Goal: Task Accomplishment & Management: Complete application form

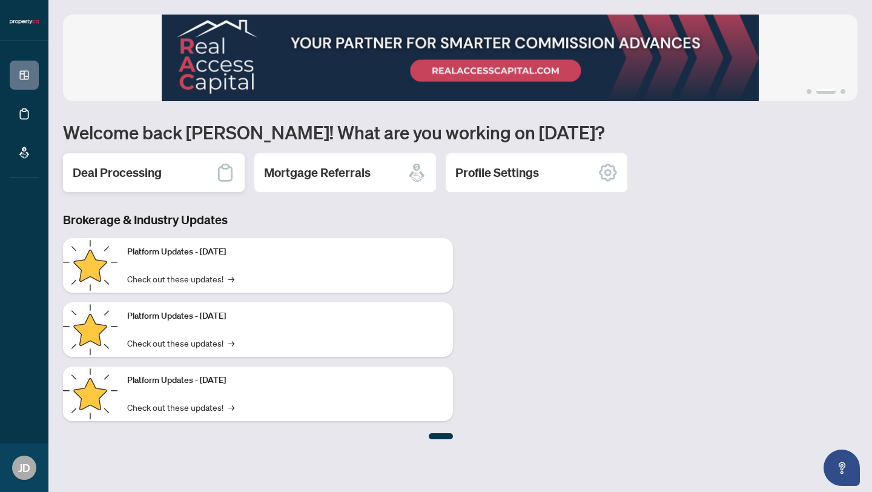
click at [146, 165] on h2 "Deal Processing" at bounding box center [117, 172] width 89 height 17
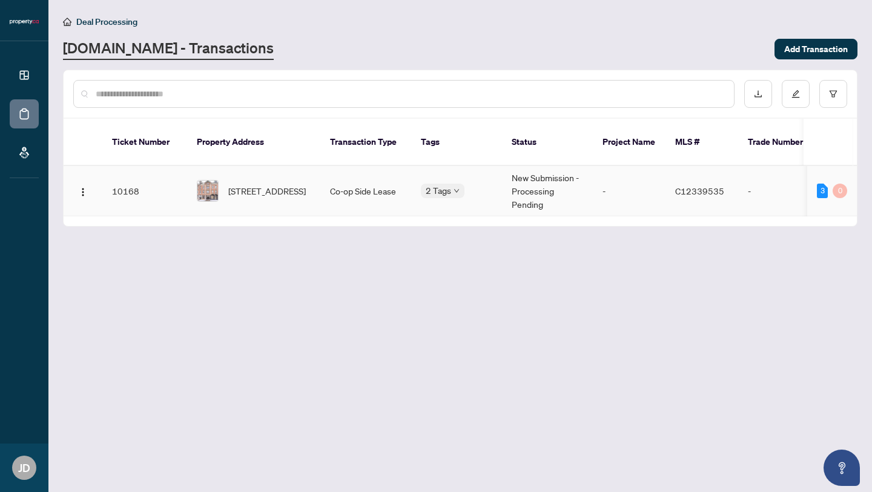
click at [131, 183] on td "10168" at bounding box center [144, 191] width 85 height 50
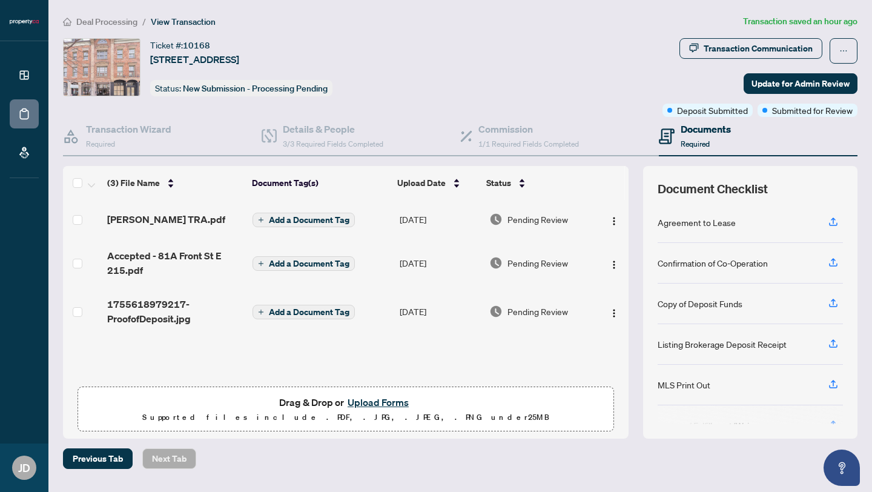
click at [374, 399] on button "Upload Forms" at bounding box center [378, 402] width 68 height 16
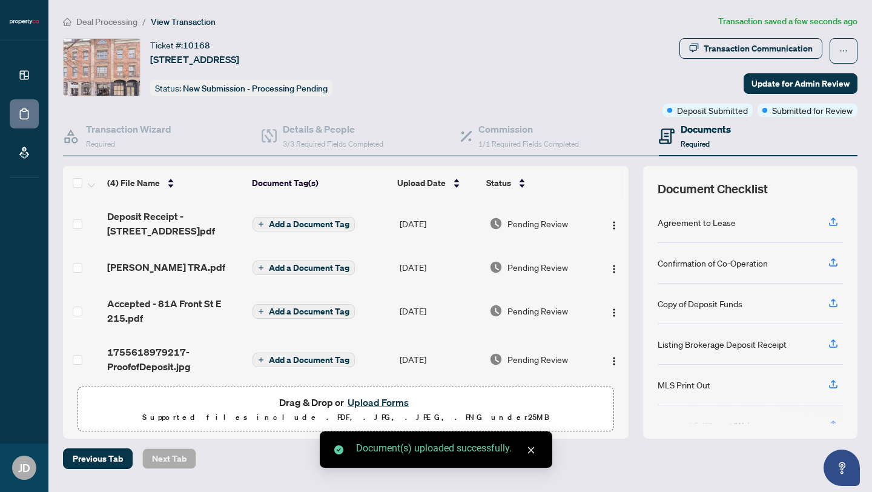
scroll to position [8, 0]
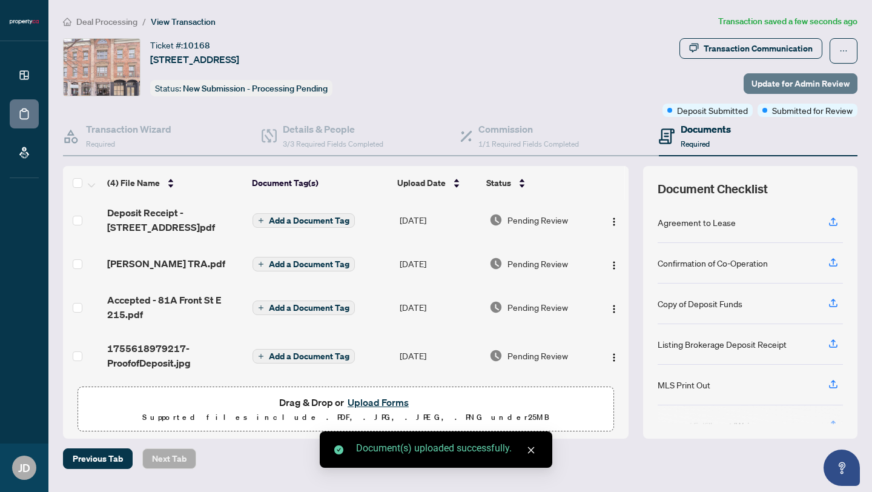
click at [791, 83] on span "Update for Admin Review" at bounding box center [801, 83] width 98 height 19
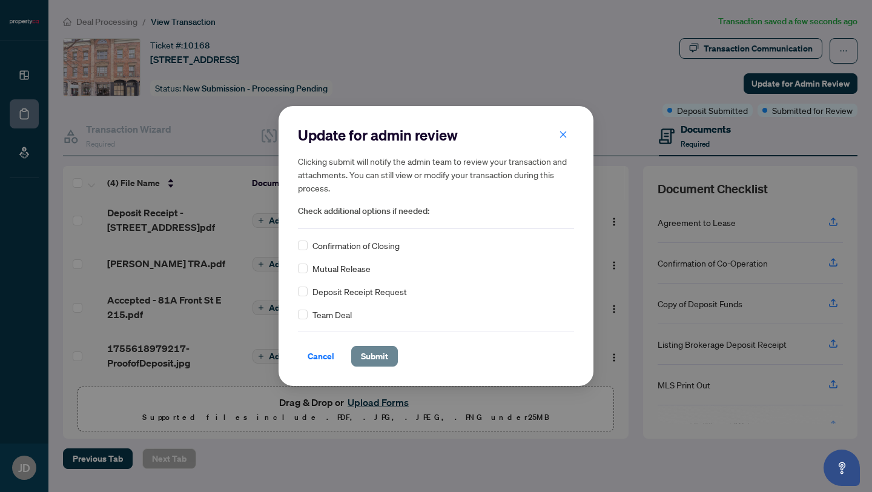
click at [383, 353] on span "Submit" at bounding box center [374, 355] width 27 height 19
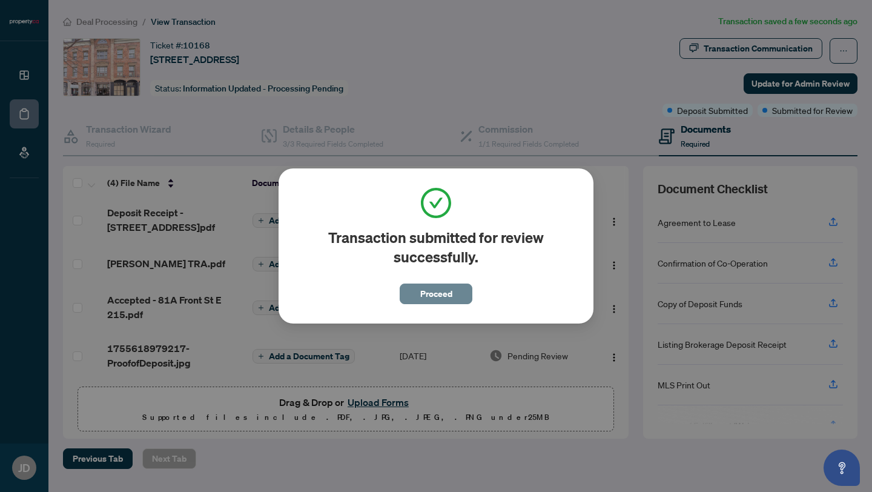
click at [449, 288] on span "Proceed" at bounding box center [436, 293] width 32 height 19
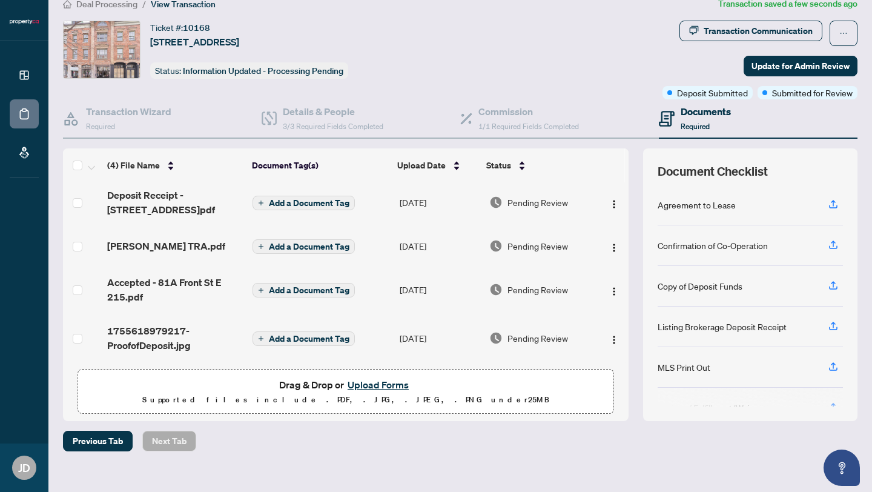
scroll to position [33, 0]
